Goal: Ask a question: Seek information or help from site administrators or community

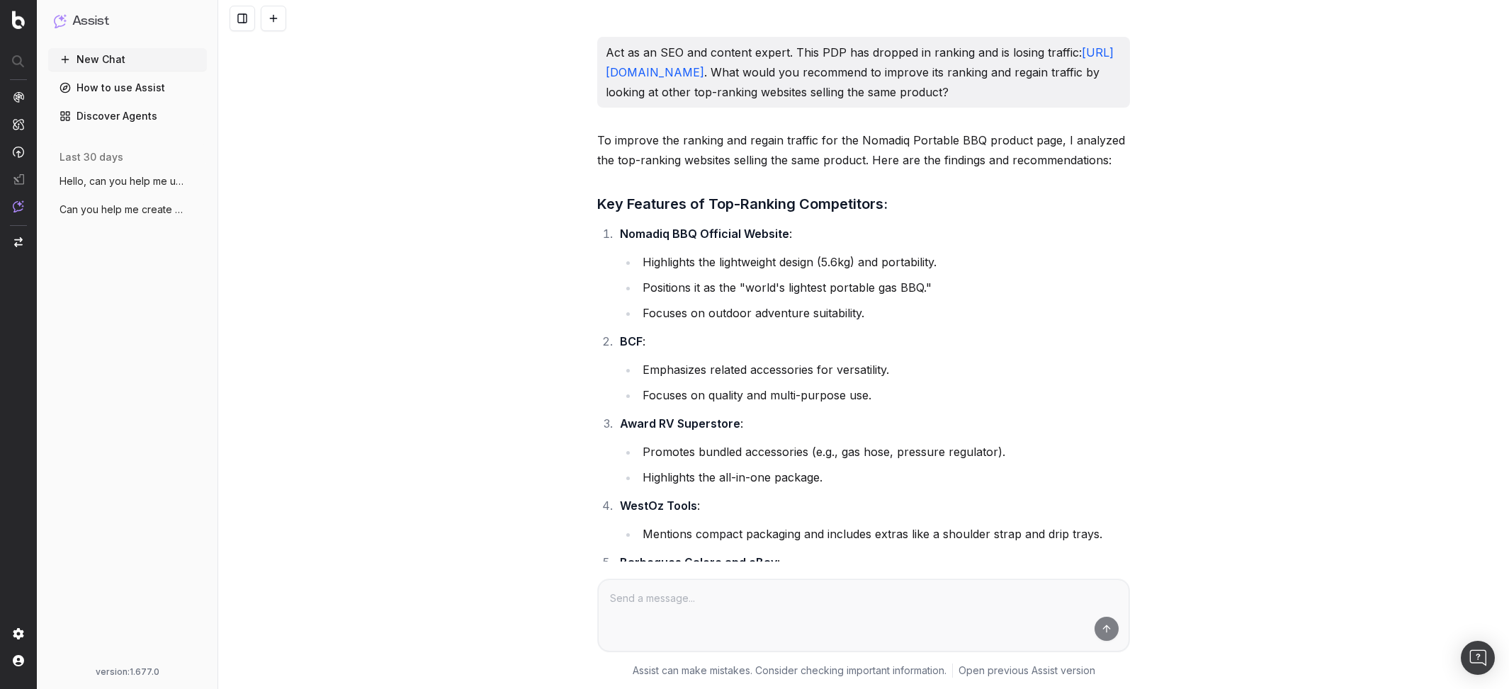
scroll to position [1926, 0]
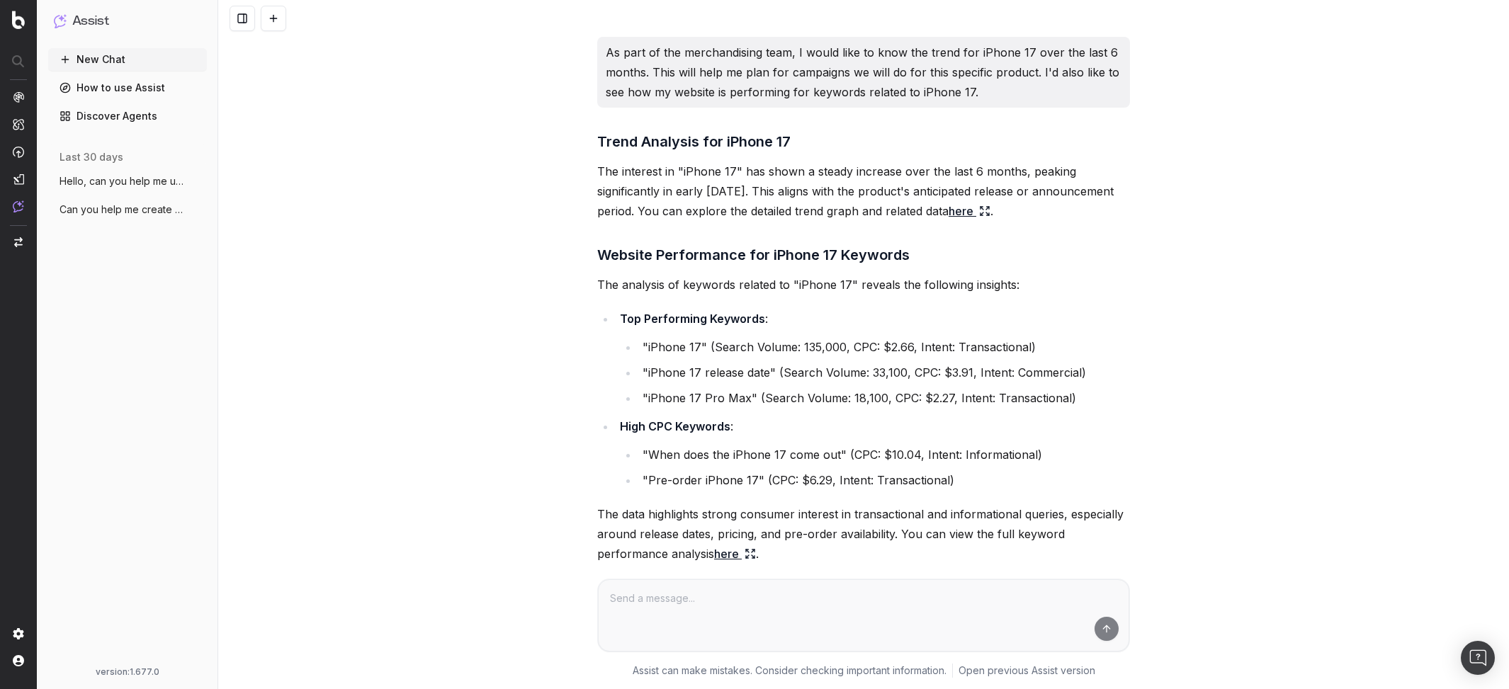
click at [120, 189] on button "Hello, can you help me understand the cu" at bounding box center [127, 181] width 159 height 23
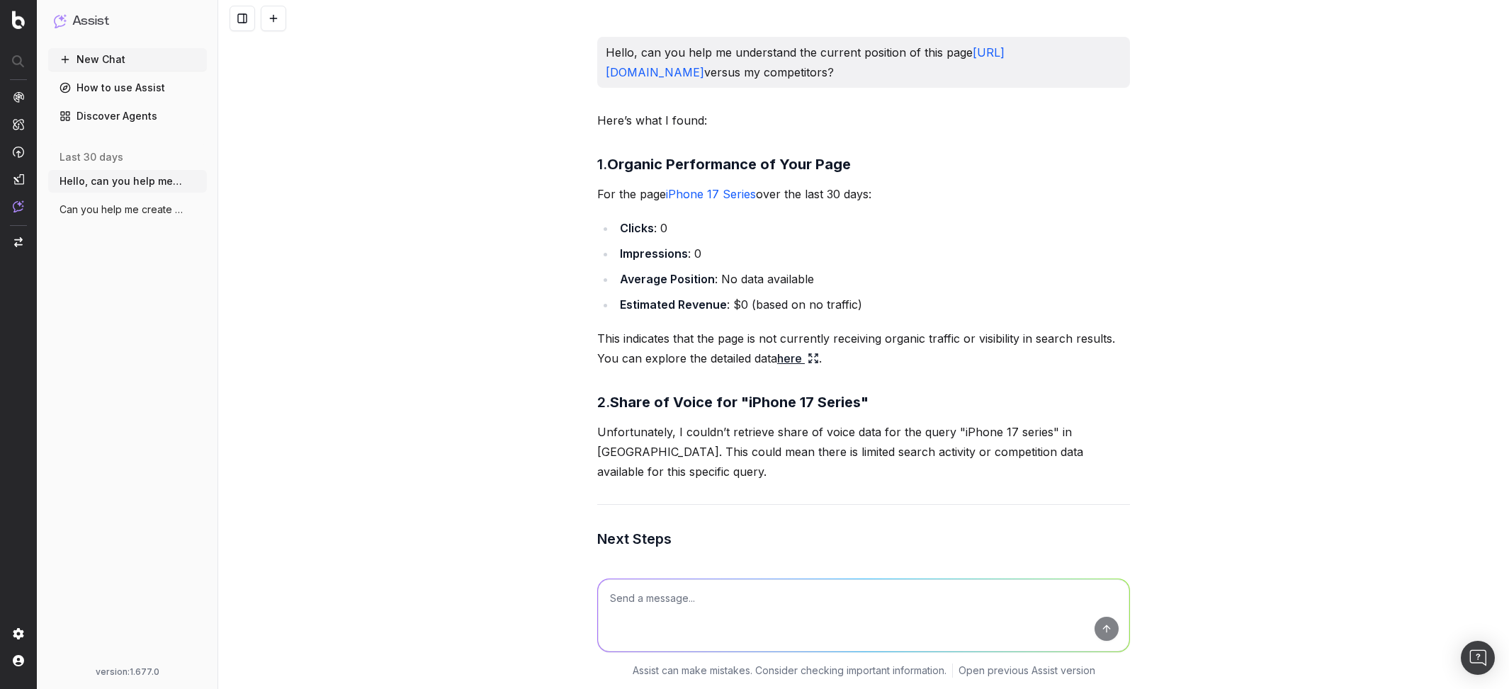
click at [557, 291] on div "Hello, can you help me understand the current position of this page [URL][DOMAI…" at bounding box center [863, 344] width 1291 height 689
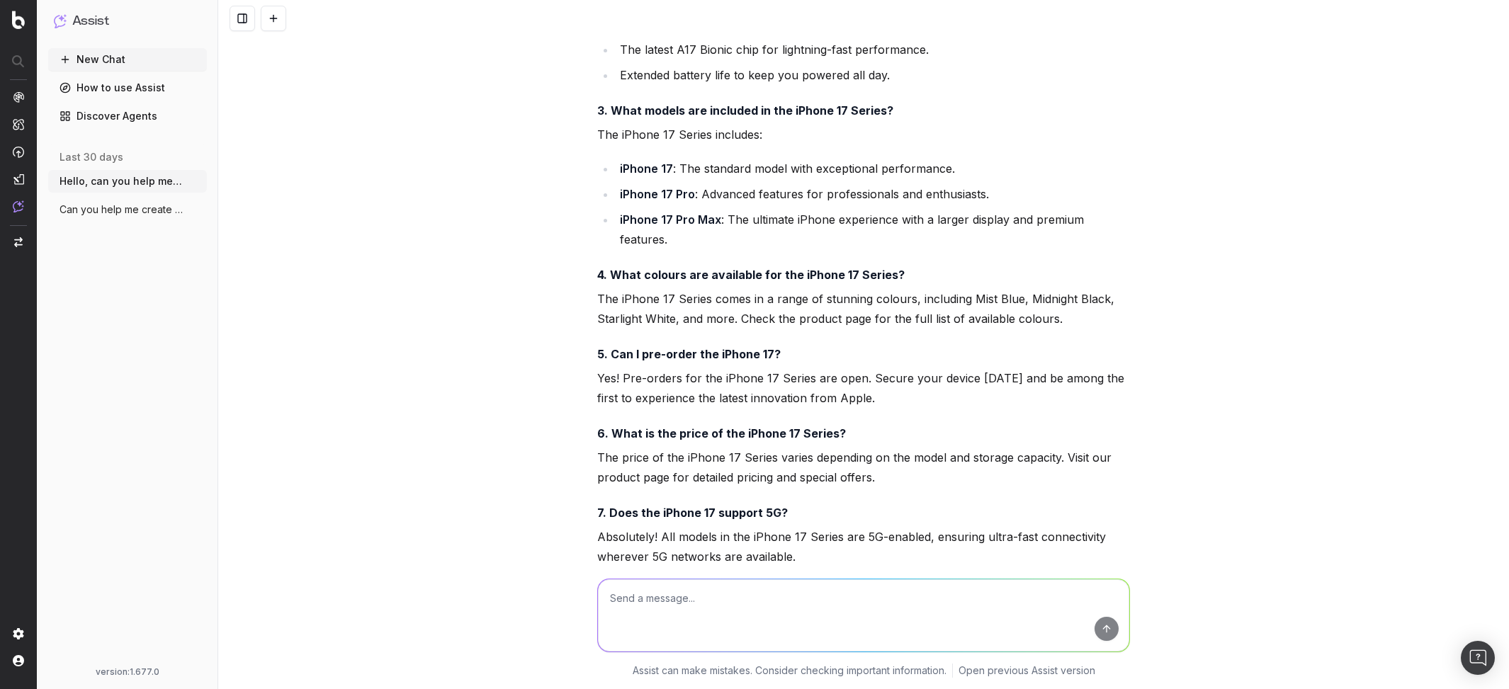
scroll to position [7944, 0]
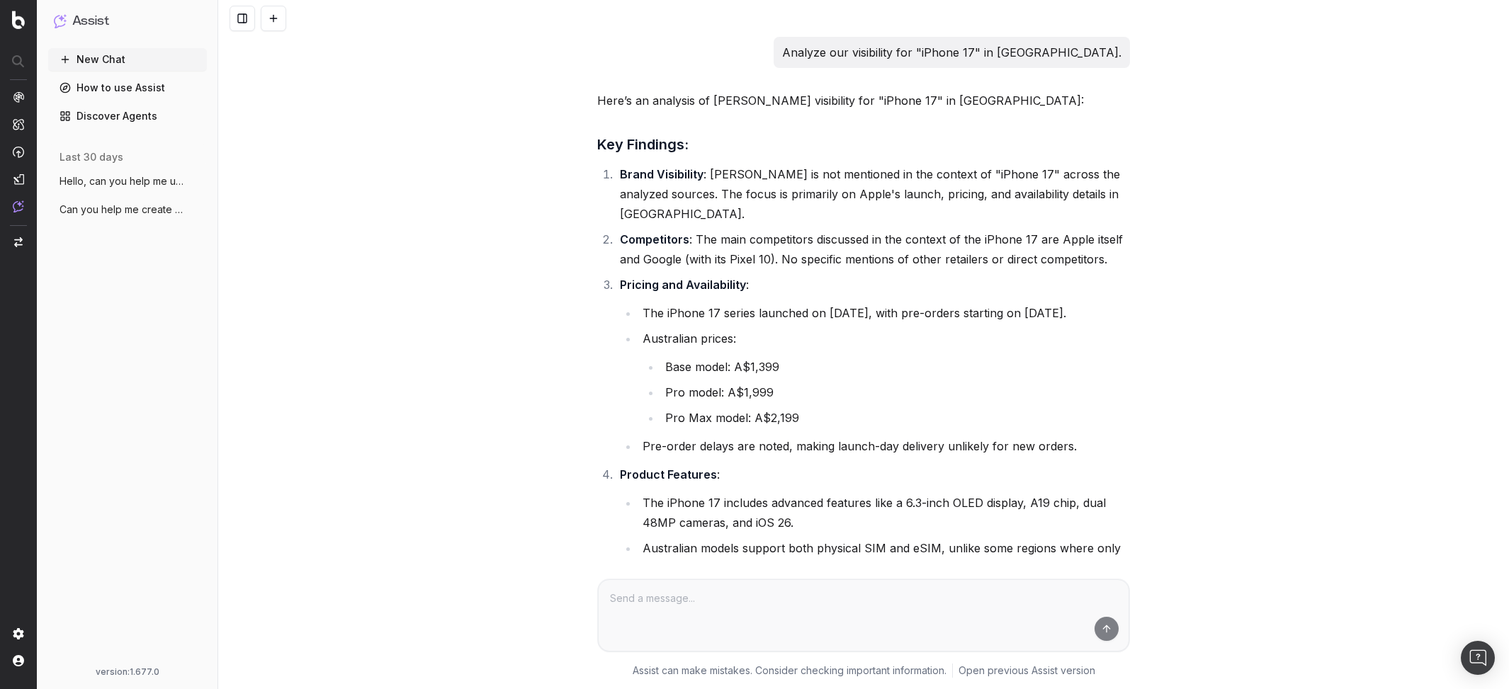
click at [872, 45] on p "Analyze our visibility for "iPhone 17" in Australia." at bounding box center [951, 53] width 339 height 20
drag, startPoint x: 864, startPoint y: 50, endPoint x: 1183, endPoint y: 67, distance: 318.6
click at [1182, 65] on div "Analyze our visibility for "iPhone 17" in Australia. Here’s an analysis of Harv…" at bounding box center [863, 344] width 1291 height 689
click at [1103, 41] on div "Analyze our visibility for "iPhone 17" in Australia." at bounding box center [952, 52] width 356 height 31
click at [1095, 48] on p "Analyze our visibility for "iPhone 17" in Australia." at bounding box center [951, 53] width 339 height 20
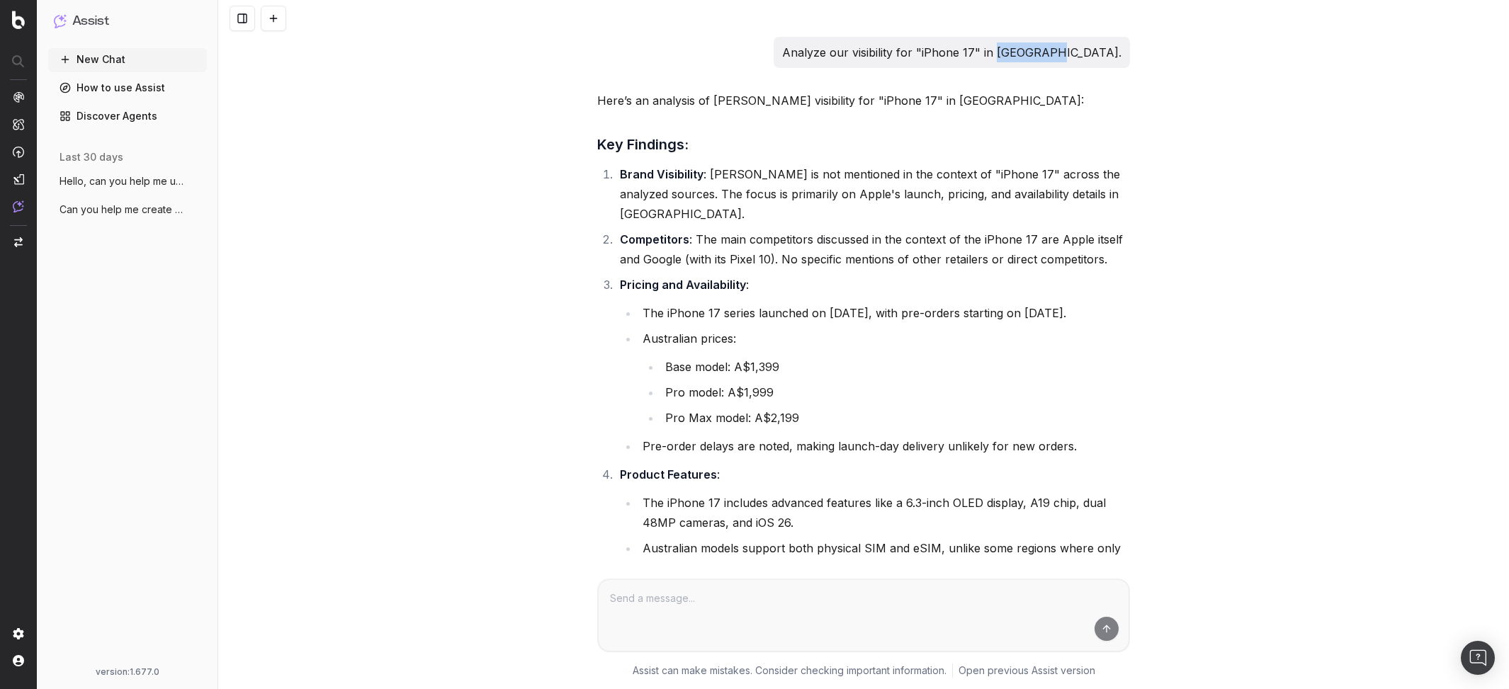
click at [1095, 48] on p "Analyze our visibility for "iPhone 17" in Australia." at bounding box center [951, 53] width 339 height 20
click at [116, 190] on button "Hello, can you help me understand the cu" at bounding box center [127, 181] width 159 height 23
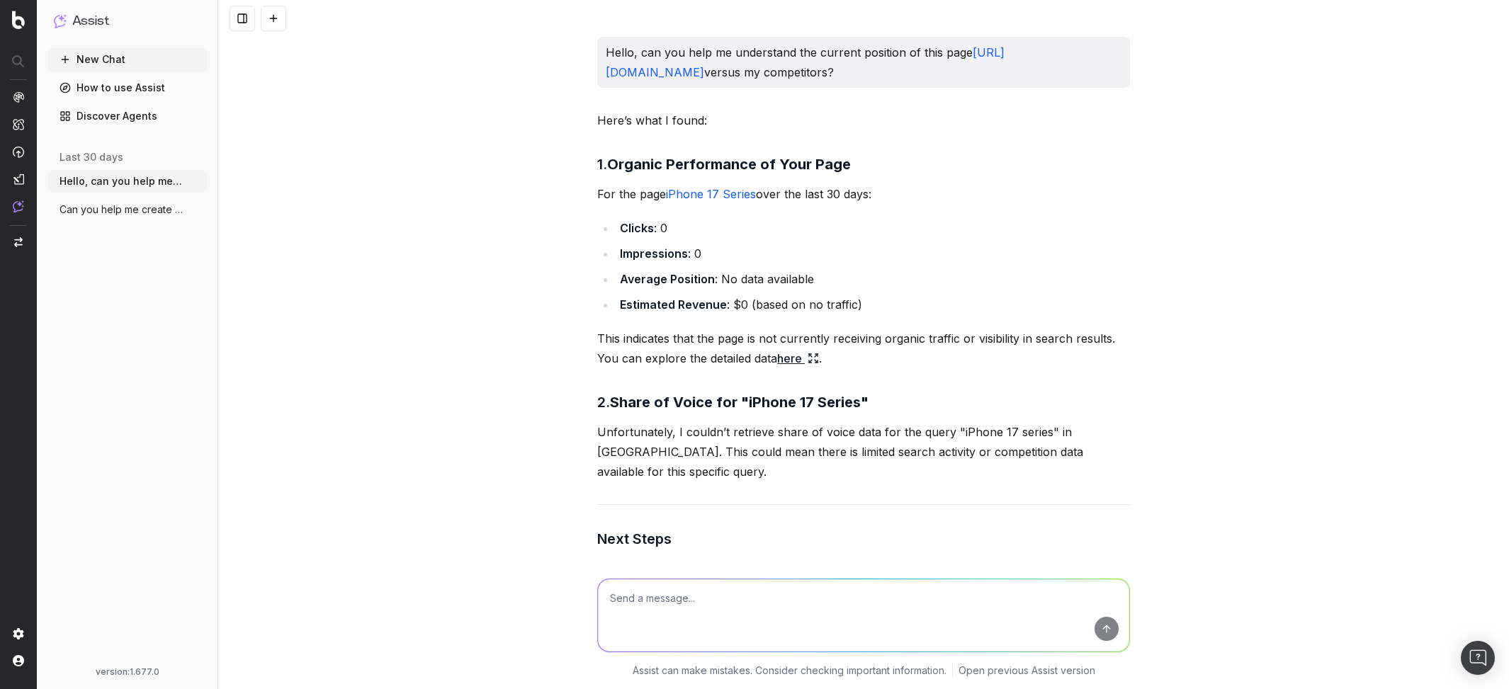
click at [112, 213] on span "Can you help me create FAQs for my produ" at bounding box center [122, 210] width 125 height 14
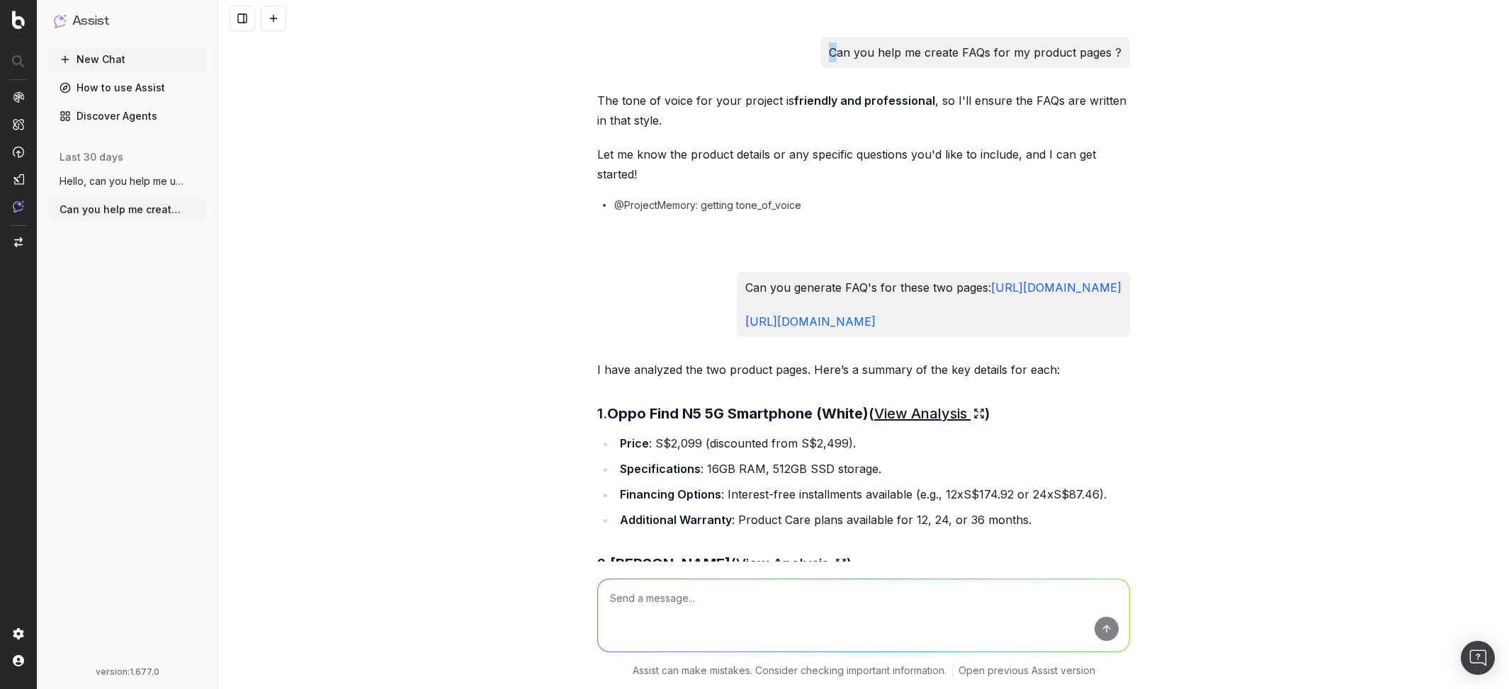
drag, startPoint x: 846, startPoint y: 53, endPoint x: 1166, endPoint y: 64, distance: 320.5
click at [1166, 64] on div "Can you help me create FAQs for my product pages ? The tone of voice for your p…" at bounding box center [863, 344] width 1291 height 689
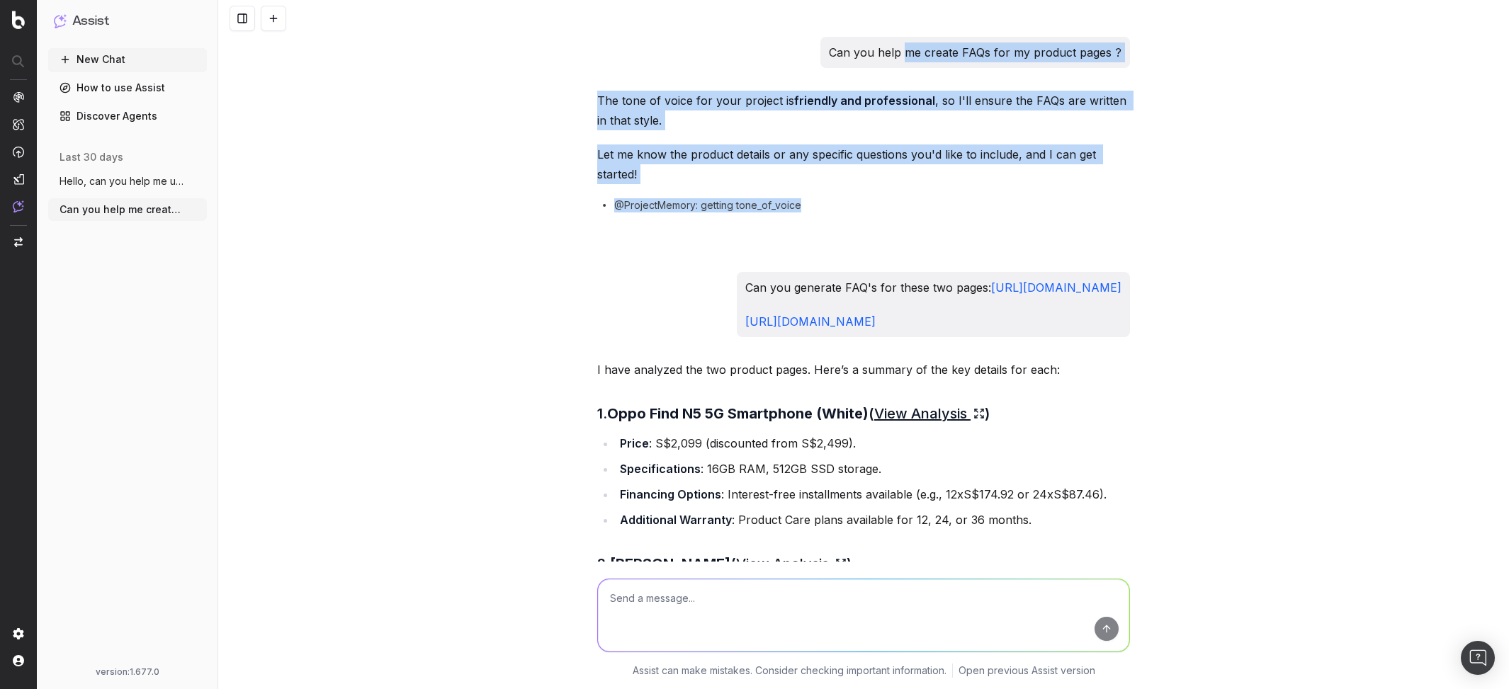
drag, startPoint x: 908, startPoint y: 54, endPoint x: 1181, endPoint y: 251, distance: 337.1
click at [1182, 251] on div "Can you help me create FAQs for my product pages ? The tone of voice for your p…" at bounding box center [863, 344] width 1291 height 689
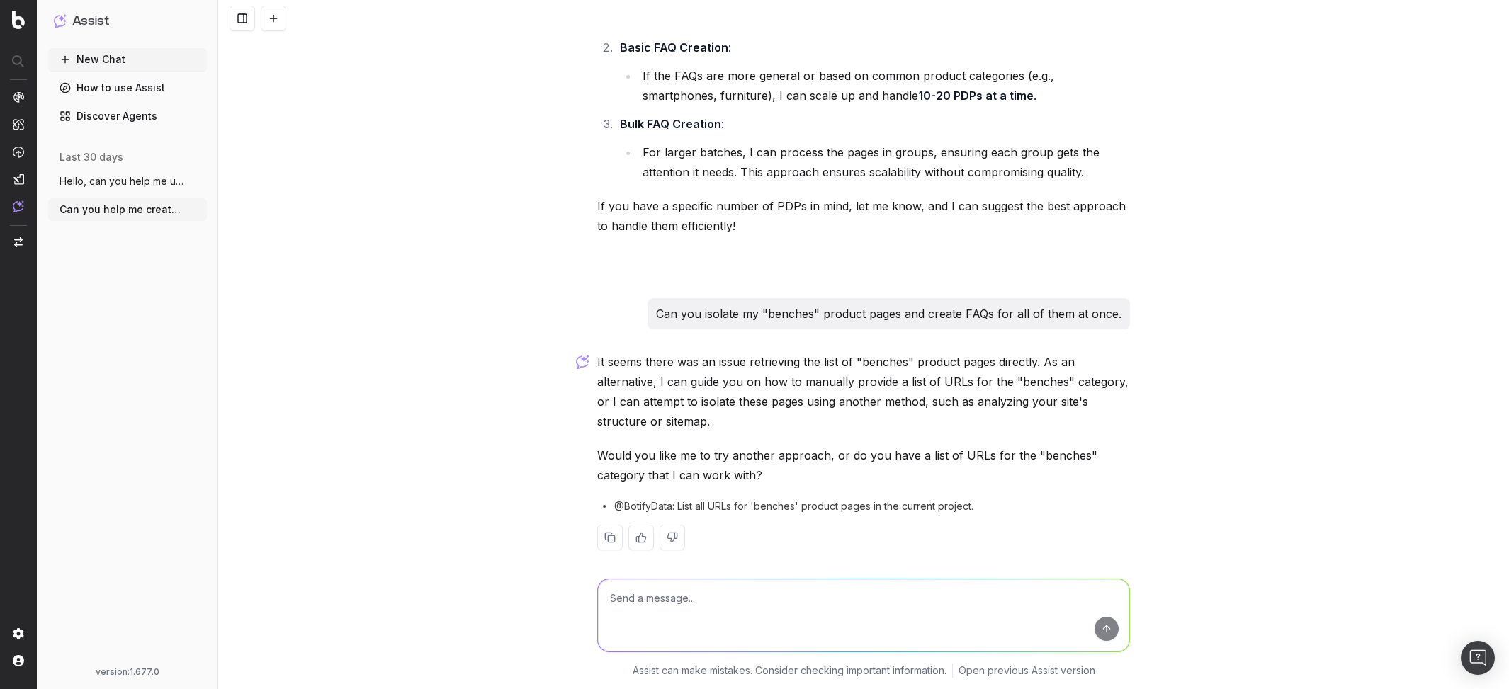
scroll to position [1749, 0]
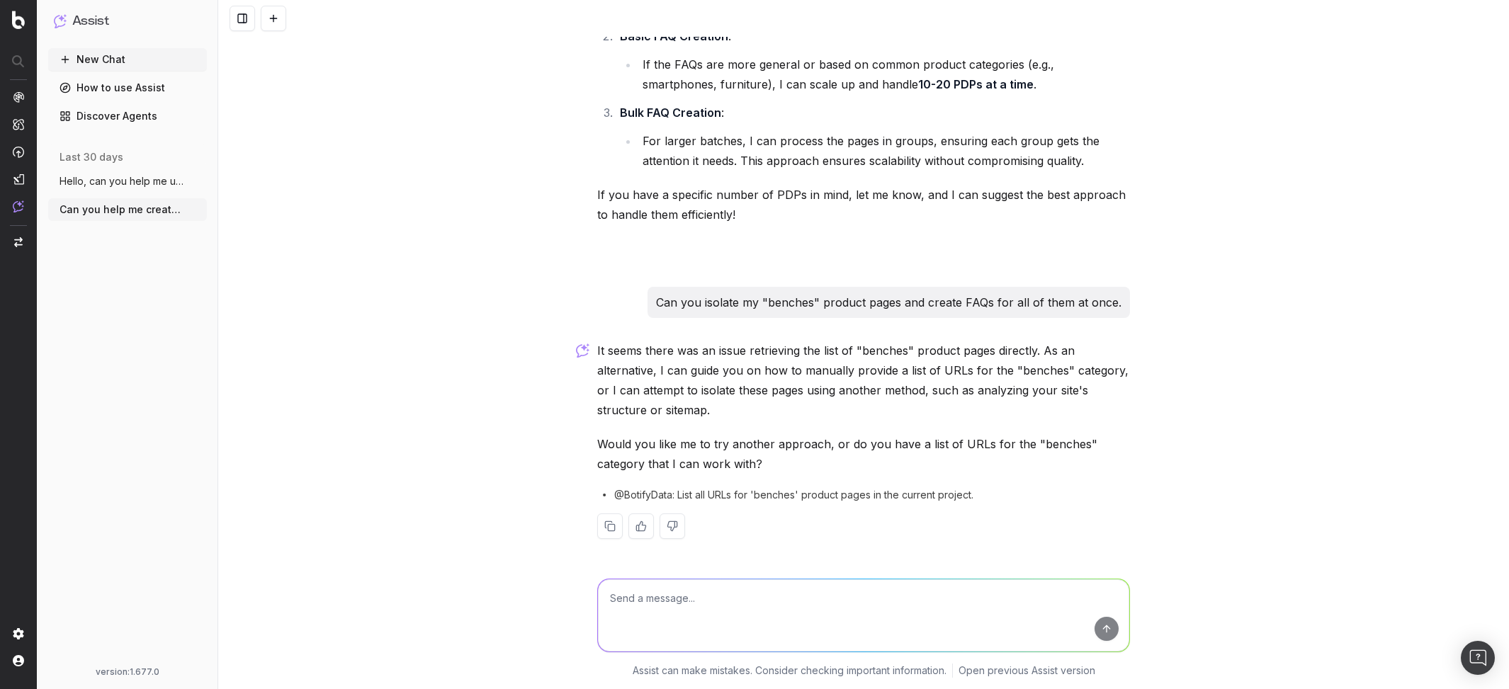
click at [123, 174] on button "Hello, can you help me understand the cu" at bounding box center [127, 181] width 159 height 23
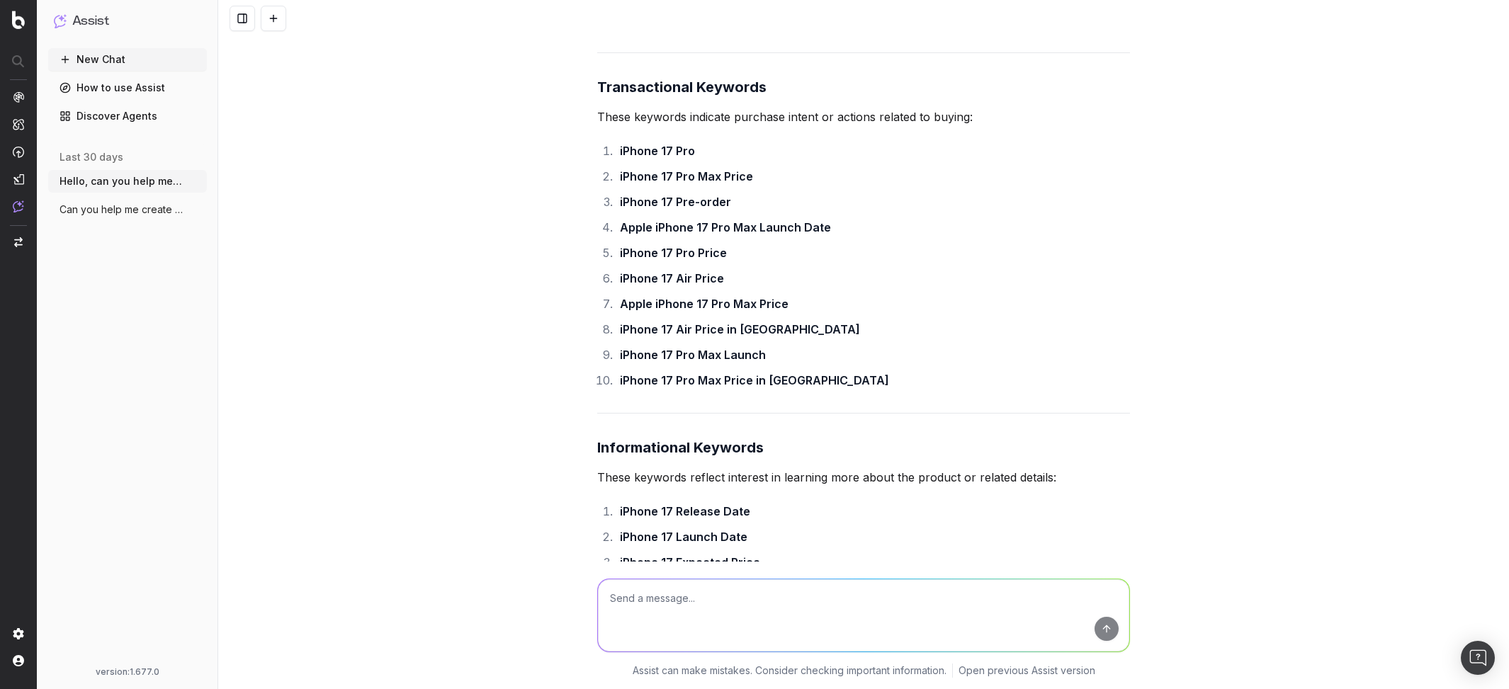
scroll to position [5844, 0]
